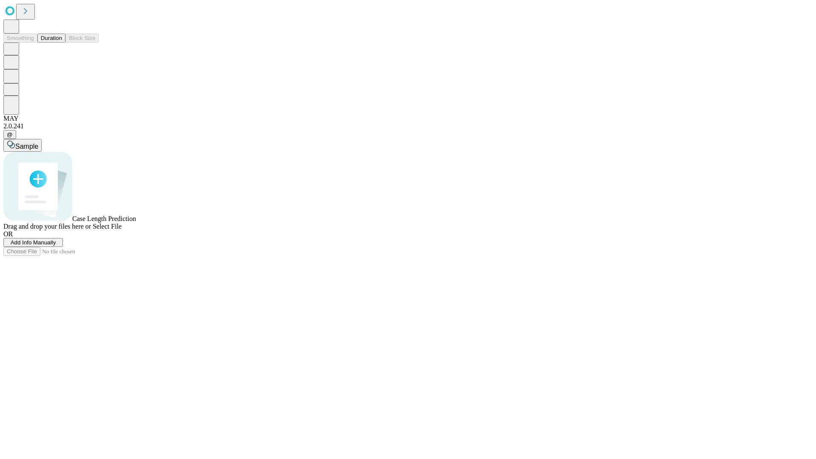
click at [62, 42] on button "Duration" at bounding box center [51, 38] width 28 height 9
click at [56, 246] on span "Add Info Manually" at bounding box center [33, 242] width 45 height 6
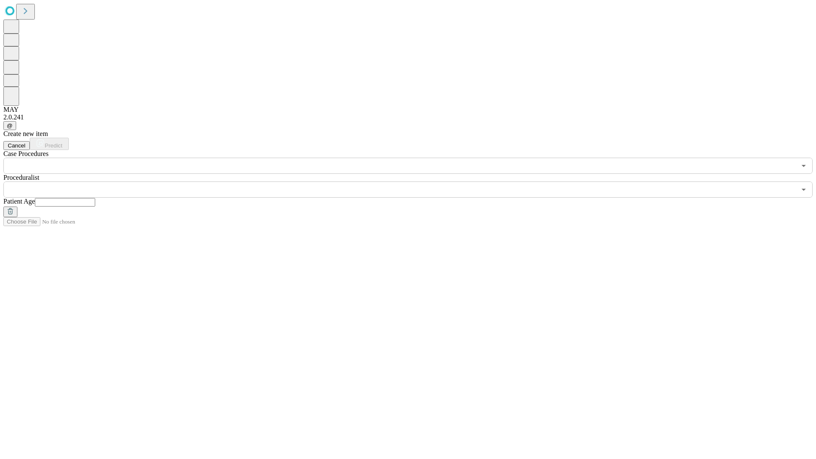
click at [95, 198] on input "text" at bounding box center [65, 202] width 60 height 8
type input "**"
click at [414, 181] on input "text" at bounding box center [399, 189] width 793 height 16
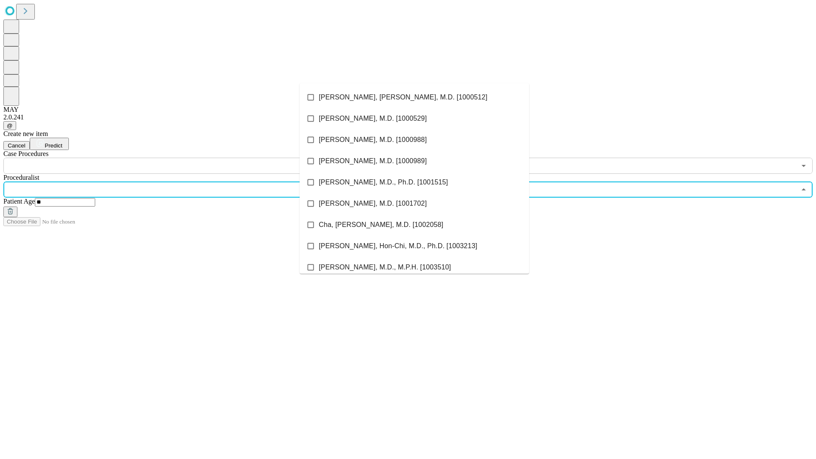
click at [414, 97] on li "[PERSON_NAME], [PERSON_NAME], M.D. [1000512]" at bounding box center [414, 97] width 229 height 21
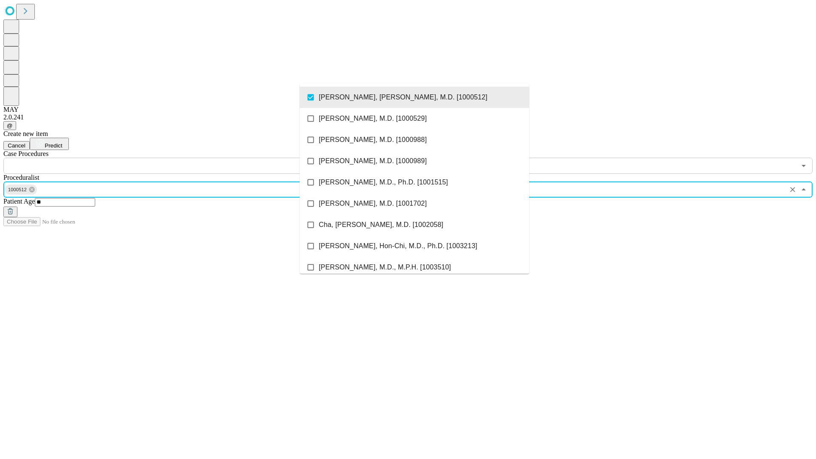
click at [178, 158] on input "text" at bounding box center [399, 166] width 793 height 16
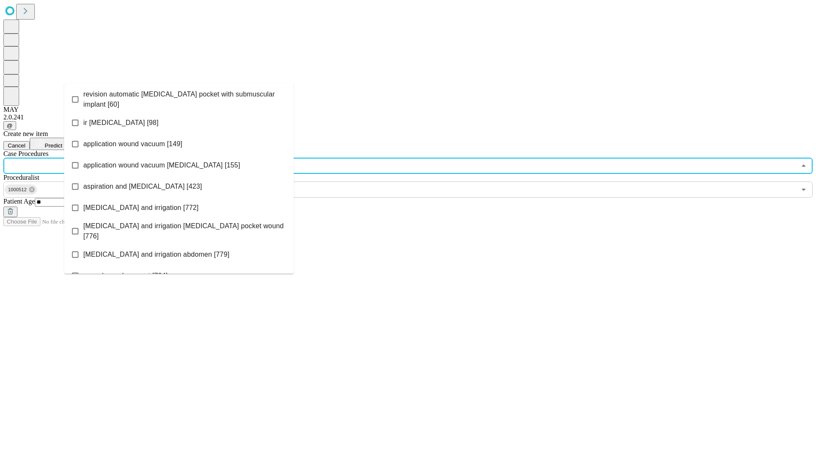
click at [179, 97] on span "revision automatic [MEDICAL_DATA] pocket with submuscular implant [60]" at bounding box center [185, 99] width 204 height 20
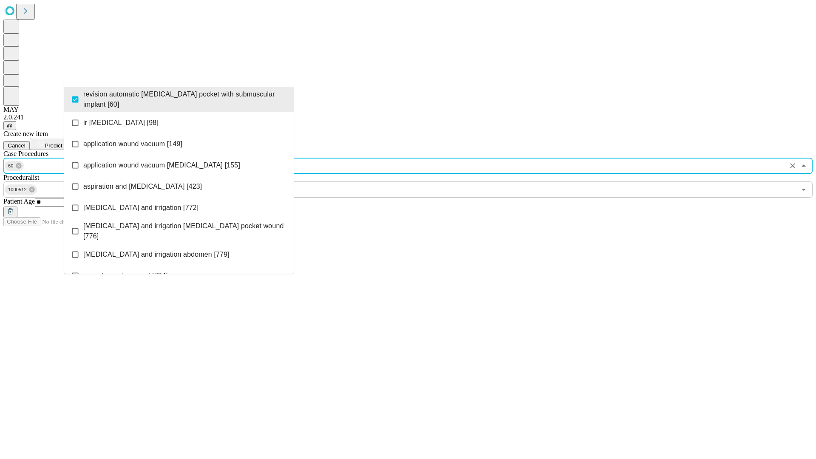
click at [62, 142] on span "Predict" at bounding box center [53, 145] width 17 height 6
